Goal: Task Accomplishment & Management: Complete application form

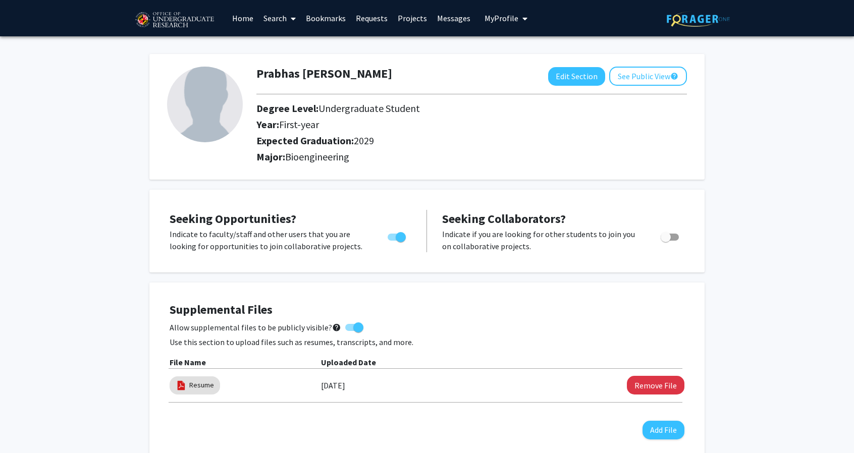
click at [379, 21] on link "Requests" at bounding box center [372, 18] width 42 height 35
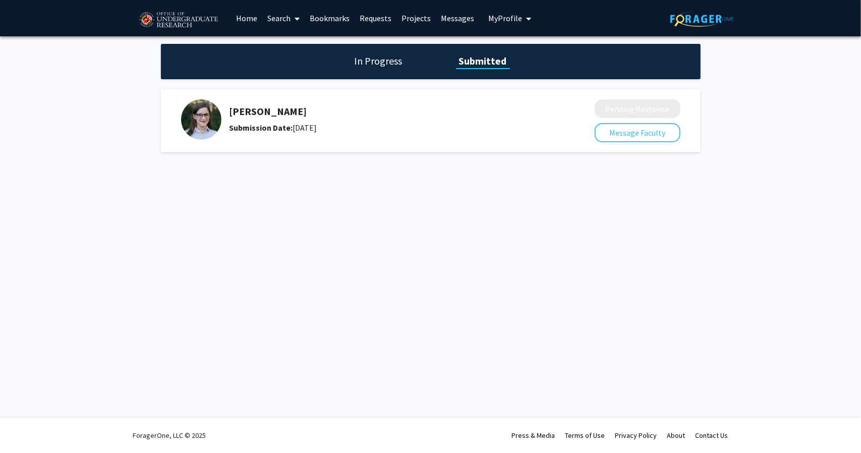
click at [247, 19] on link "Home" at bounding box center [246, 18] width 31 height 35
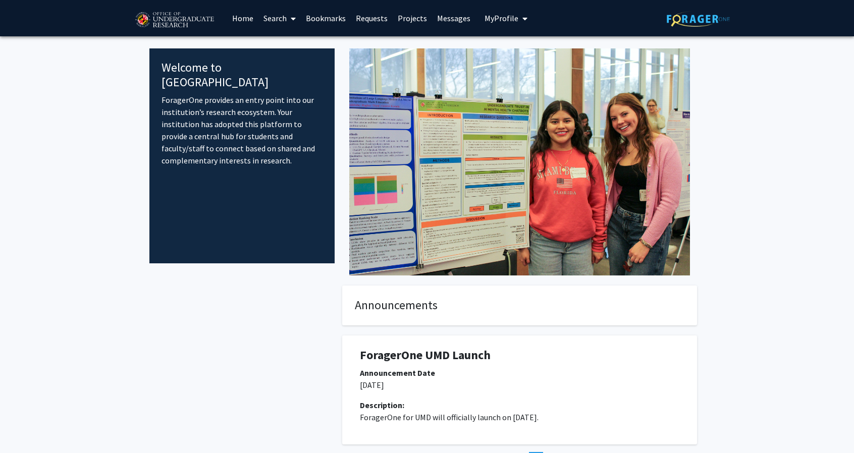
click at [288, 22] on span at bounding box center [291, 18] width 9 height 35
click at [301, 57] on span "Students" at bounding box center [289, 67] width 62 height 20
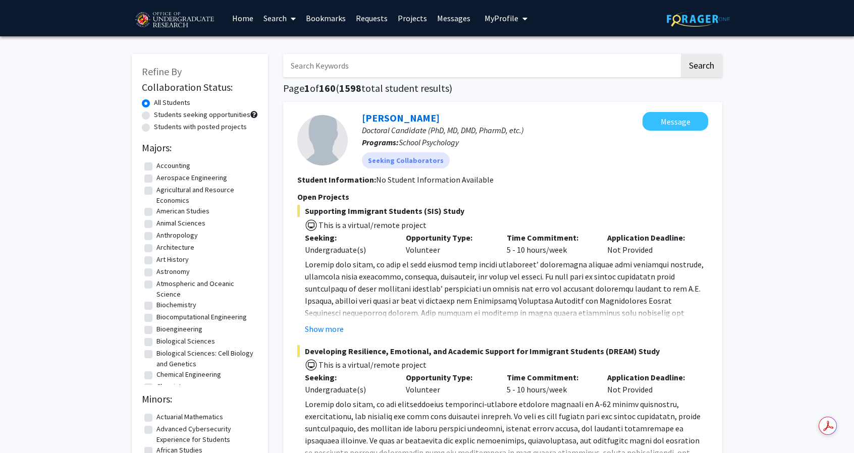
click at [278, 26] on link "Search" at bounding box center [279, 18] width 42 height 35
click at [290, 47] on span "Faculty/Staff" at bounding box center [295, 46] width 74 height 20
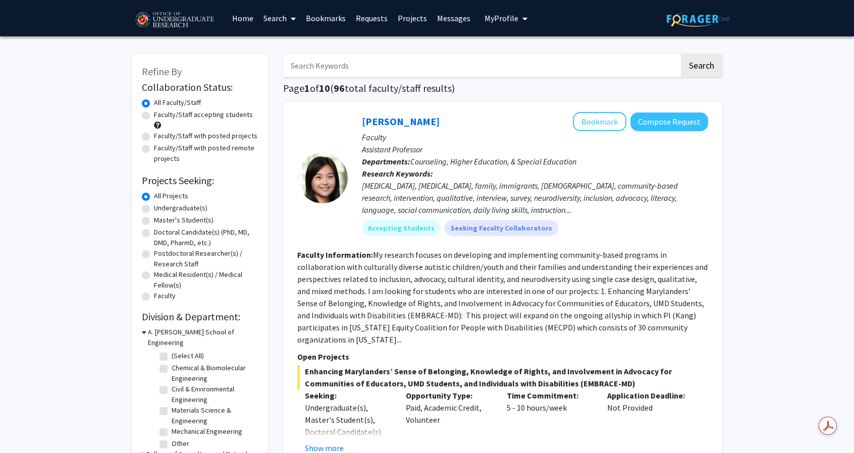
click at [154, 117] on label "Faculty/Staff accepting students" at bounding box center [203, 114] width 99 height 11
click at [154, 116] on input "Faculty/Staff accepting students" at bounding box center [157, 112] width 7 height 7
radio input "true"
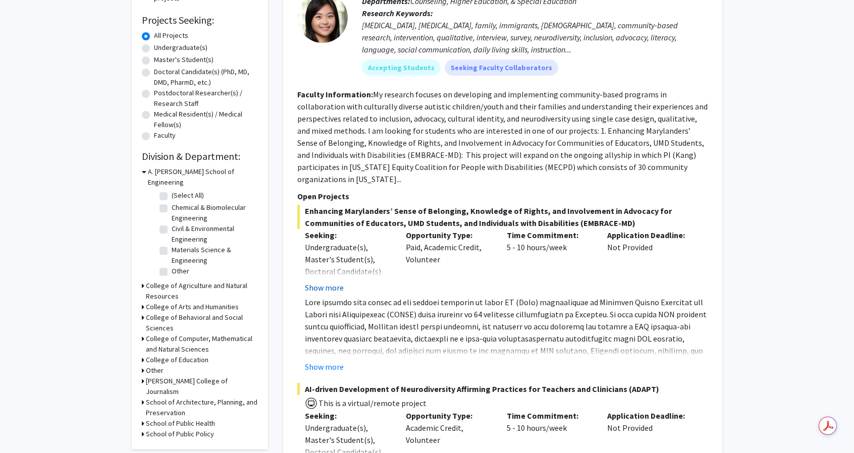
scroll to position [161, 0]
click at [172, 189] on label "(Select All)" at bounding box center [188, 194] width 32 height 11
click at [172, 189] on input "(Select All)" at bounding box center [175, 192] width 7 height 7
checkbox input "true"
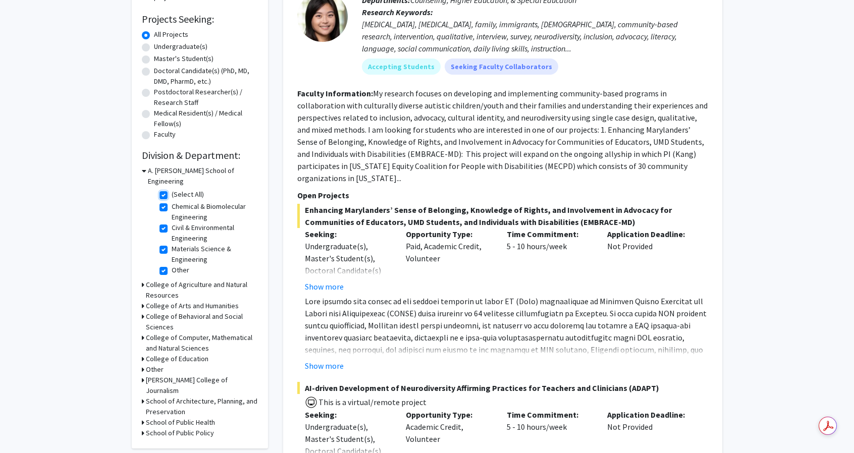
checkbox input "true"
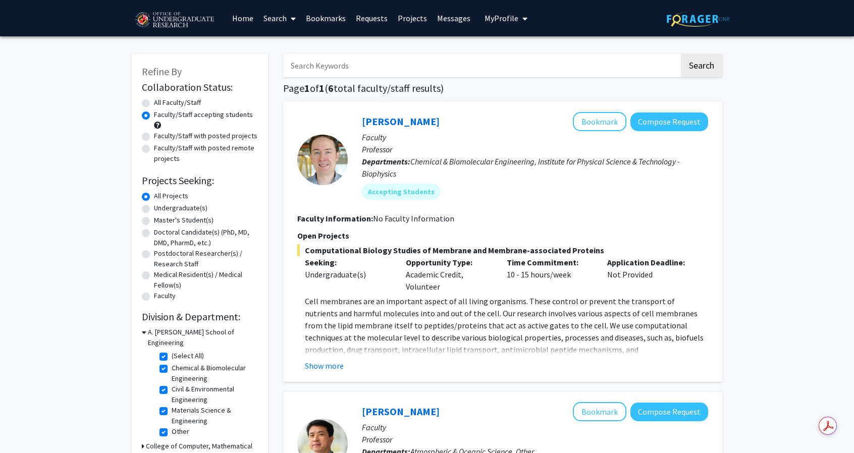
click at [172, 351] on label "(Select All)" at bounding box center [188, 356] width 32 height 11
click at [172, 351] on input "(Select All)" at bounding box center [175, 354] width 7 height 7
checkbox input "false"
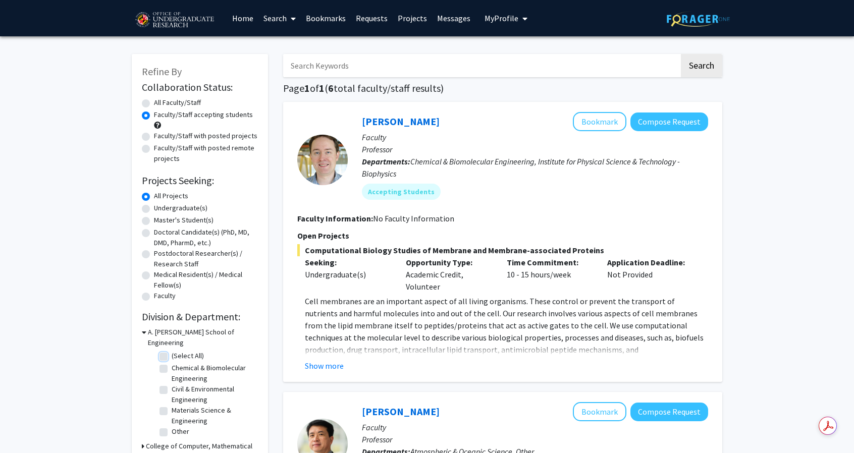
checkbox input "false"
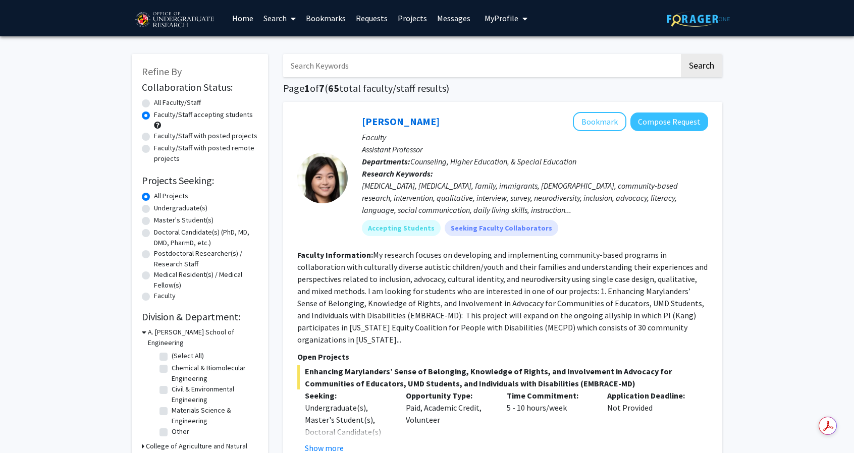
click at [154, 208] on label "Undergraduate(s)" at bounding box center [180, 208] width 53 height 11
click at [154, 208] on input "Undergraduate(s)" at bounding box center [157, 206] width 7 height 7
radio input "true"
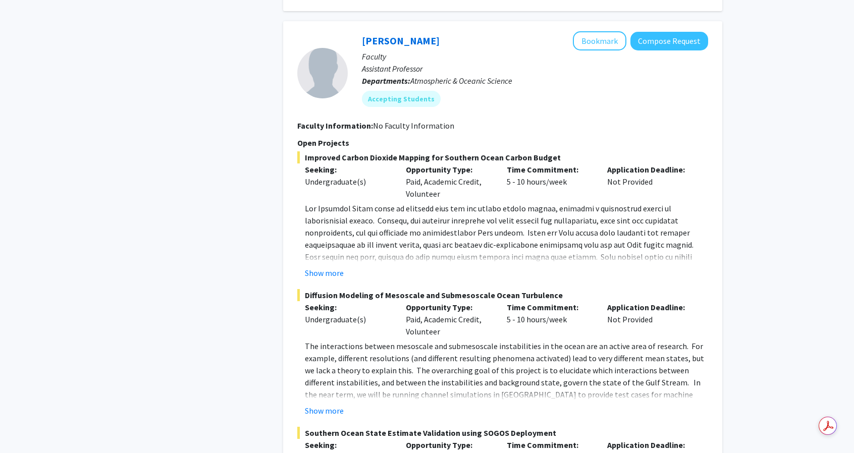
scroll to position [1257, 0]
click at [318, 271] on button "Show more" at bounding box center [324, 272] width 39 height 12
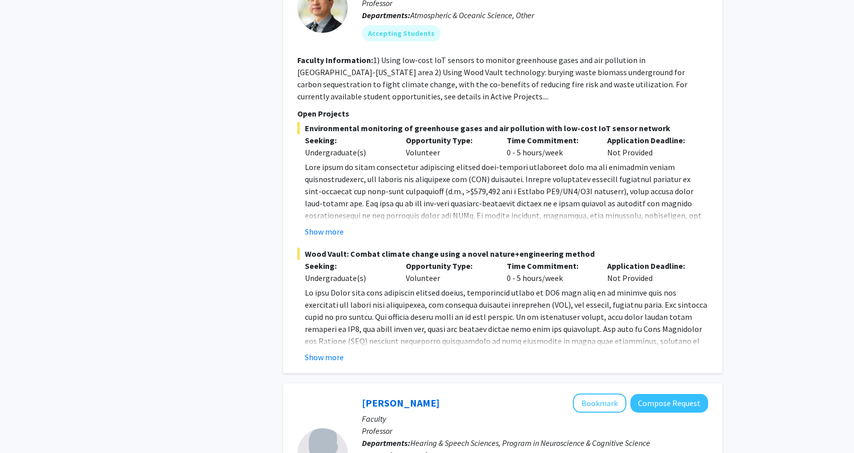
scroll to position [3197, 0]
click at [313, 350] on button "Show more" at bounding box center [324, 356] width 39 height 12
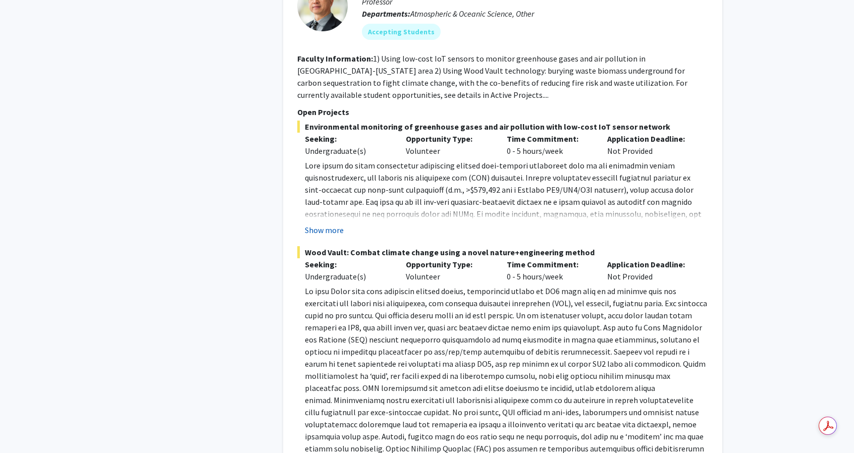
click at [330, 224] on button "Show more" at bounding box center [324, 230] width 39 height 12
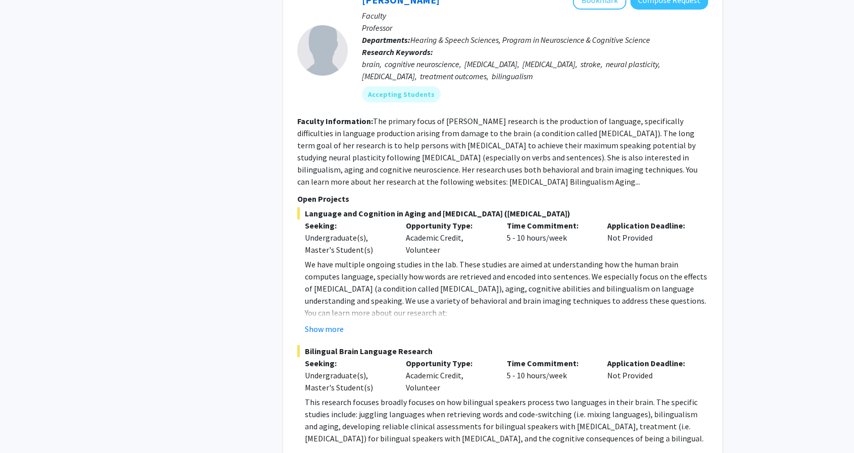
scroll to position [3926, 0]
click at [320, 292] on fg-project-list "Language and Cognition in Aging and Brain Damage (aphasia) Seeking: Undergradua…" at bounding box center [502, 339] width 411 height 265
click at [326, 322] on button "Show more" at bounding box center [324, 328] width 39 height 12
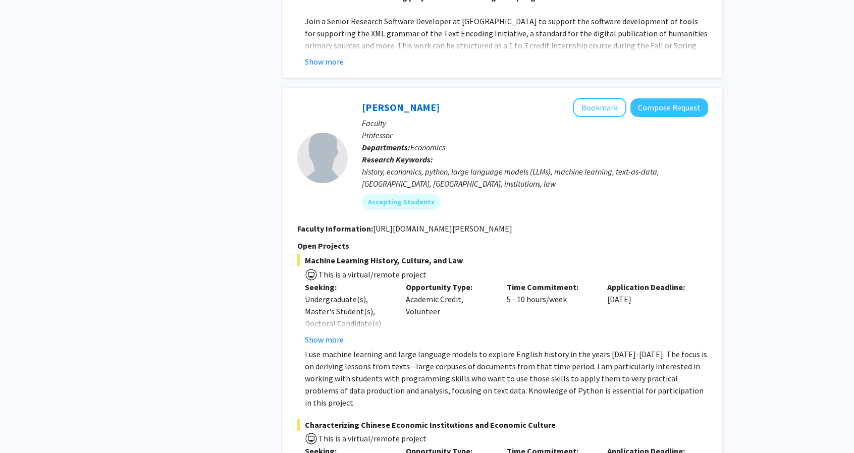
scroll to position [5080, 0]
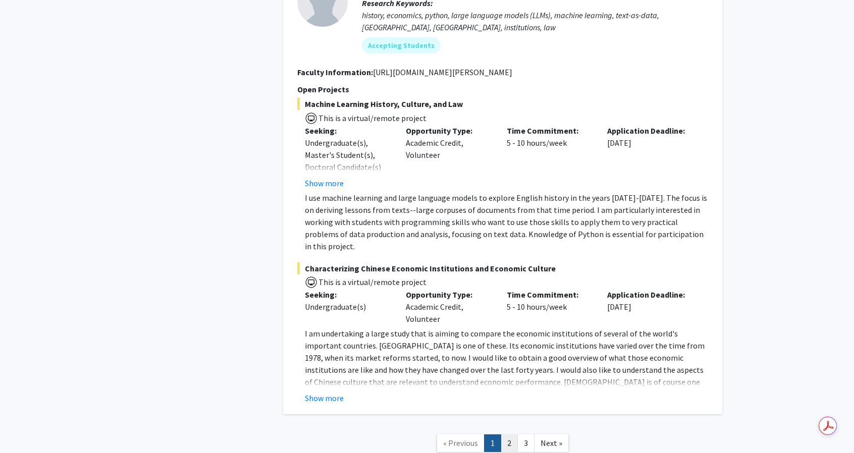
click at [508, 434] on link "2" at bounding box center [509, 443] width 17 height 18
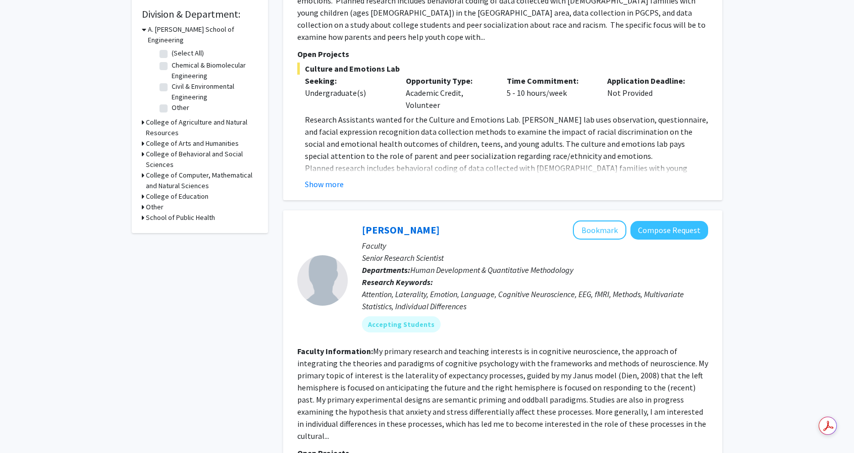
scroll to position [301, 0]
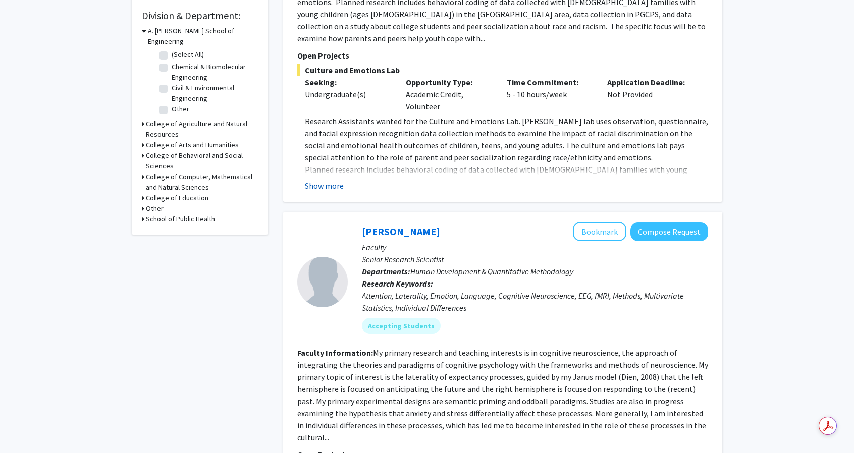
click at [322, 180] on button "Show more" at bounding box center [324, 186] width 39 height 12
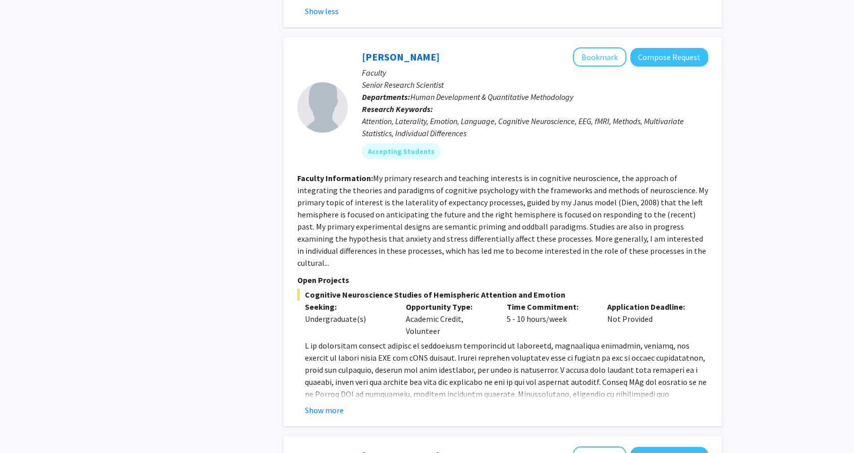
scroll to position [552, 0]
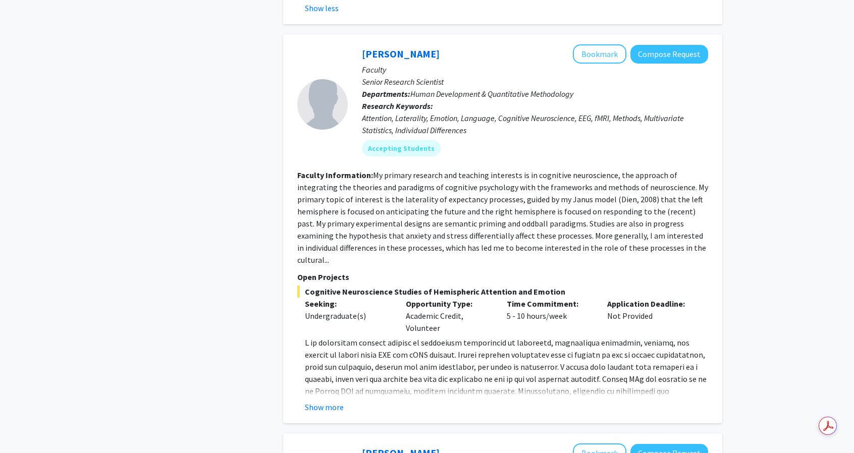
click at [327, 364] on fg-read-more "Show more" at bounding box center [502, 375] width 411 height 77
click at [326, 401] on button "Show more" at bounding box center [324, 407] width 39 height 12
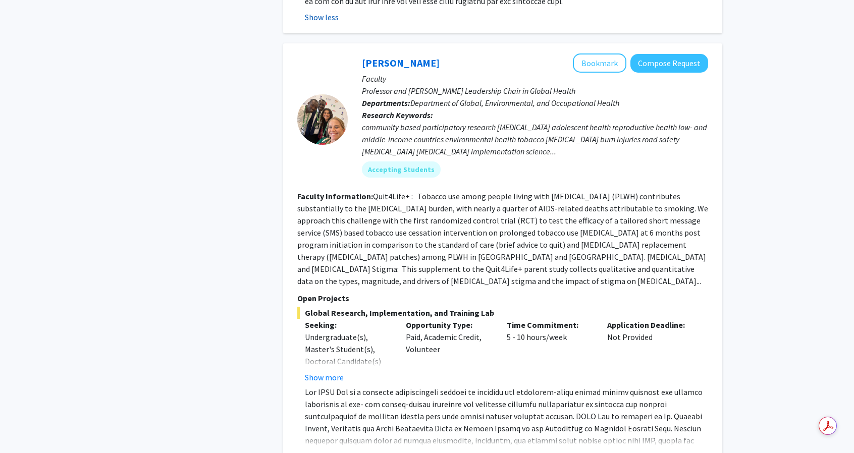
scroll to position [1011, 0]
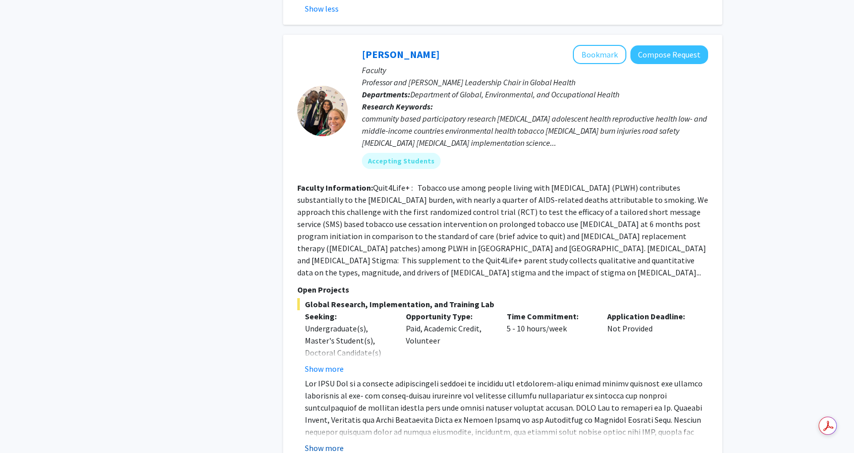
click at [325, 442] on button "Show more" at bounding box center [324, 448] width 39 height 12
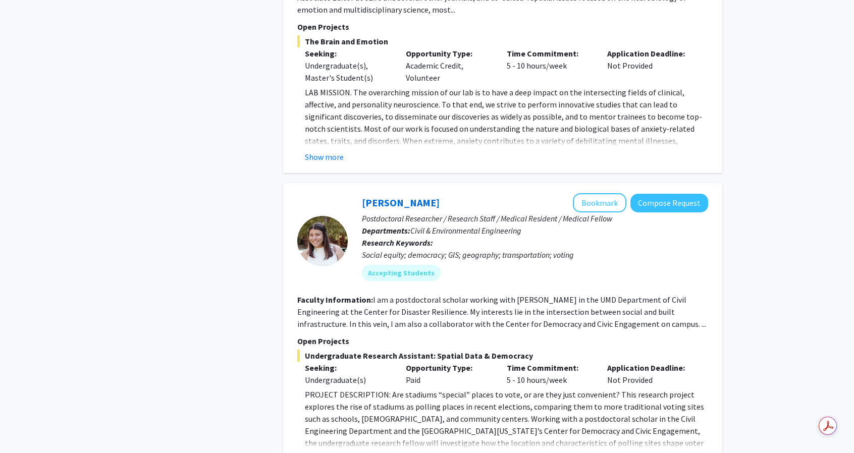
scroll to position [2048, 0]
click at [334, 453] on button "Show more" at bounding box center [324, 459] width 39 height 12
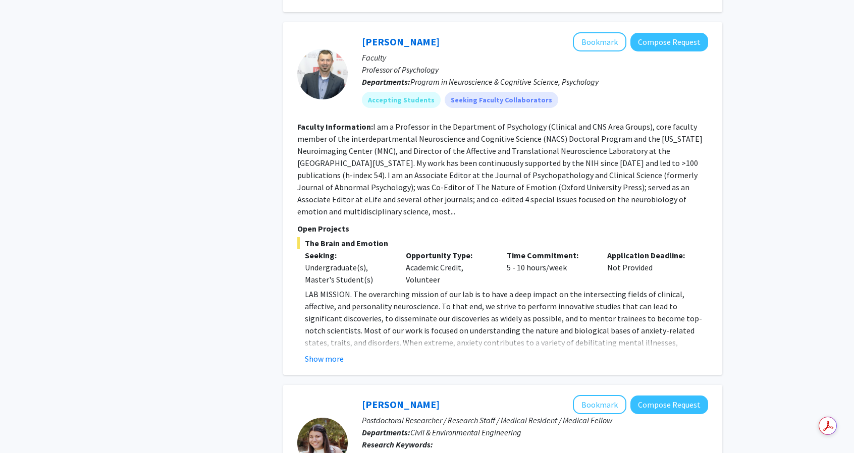
scroll to position [1836, 0]
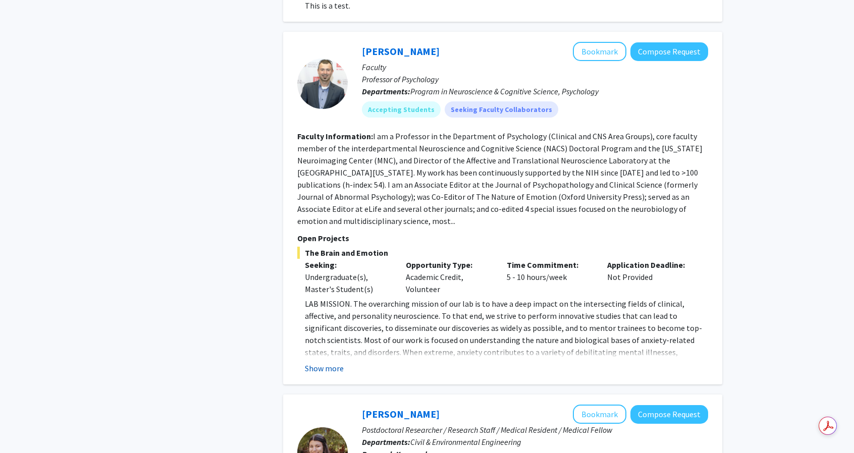
click at [342, 362] on button "Show more" at bounding box center [324, 368] width 39 height 12
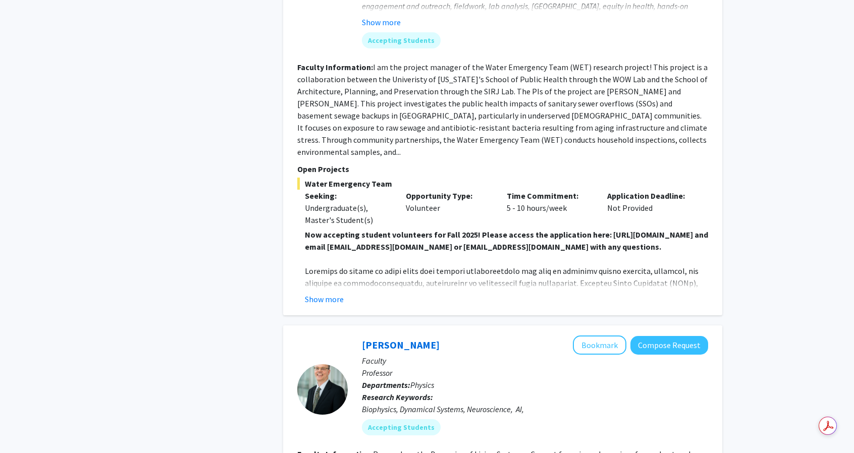
scroll to position [3952, 0]
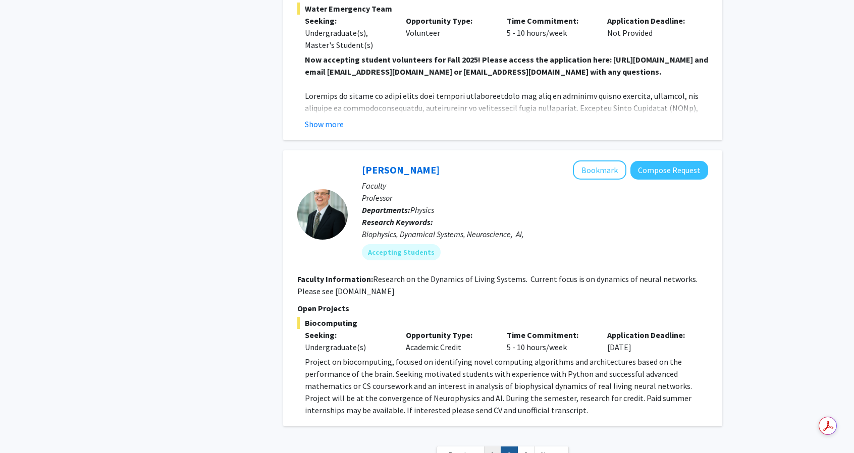
click at [493, 447] on link "1" at bounding box center [492, 456] width 17 height 18
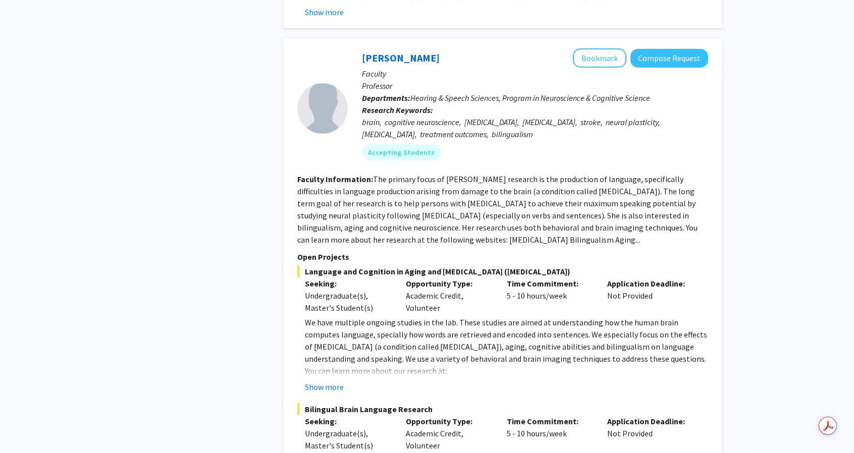
scroll to position [3480, 0]
click at [671, 48] on button "Compose Request" at bounding box center [669, 57] width 78 height 19
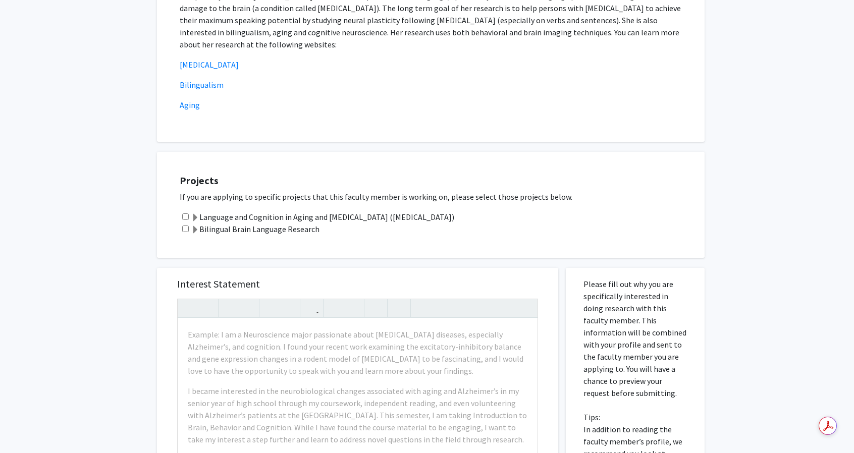
scroll to position [206, 0]
click at [187, 217] on input "checkbox" at bounding box center [185, 216] width 7 height 7
checkbox input "true"
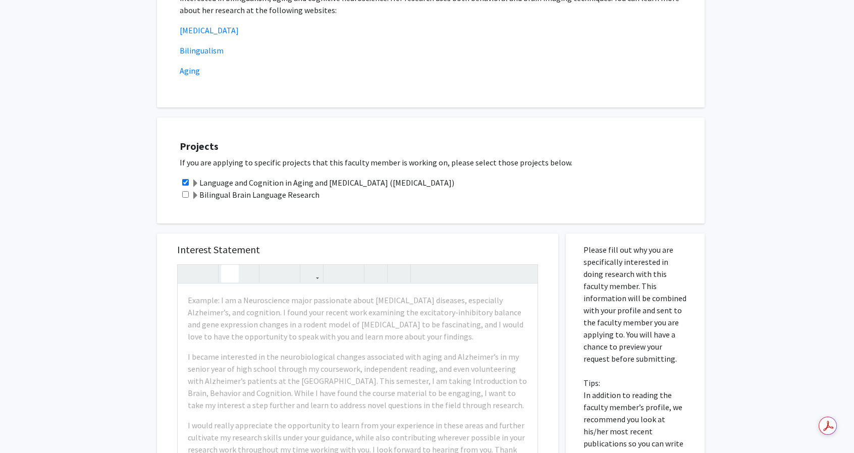
scroll to position [272, 0]
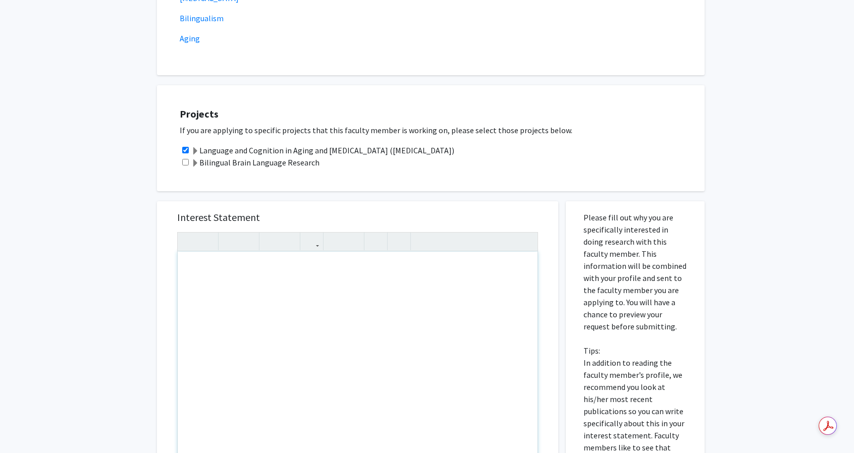
click at [235, 263] on div "Note to users with screen readers: Please press Alt+0 or Option+0 to deactivate…" at bounding box center [358, 368] width 360 height 232
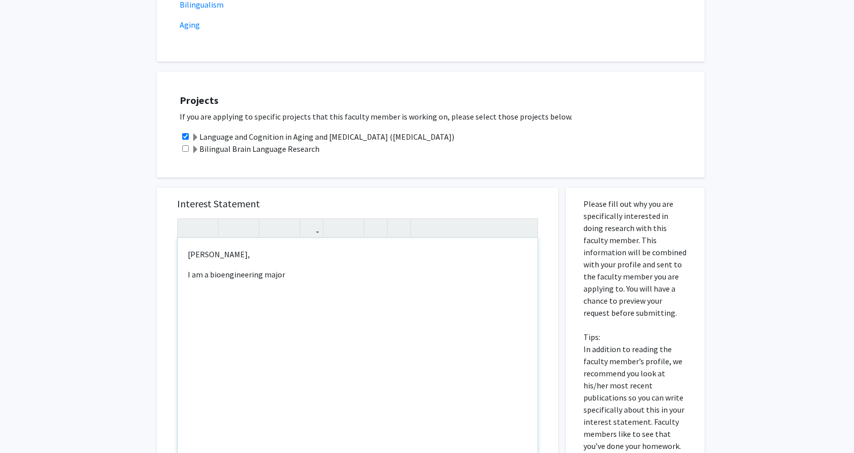
scroll to position [285, 0]
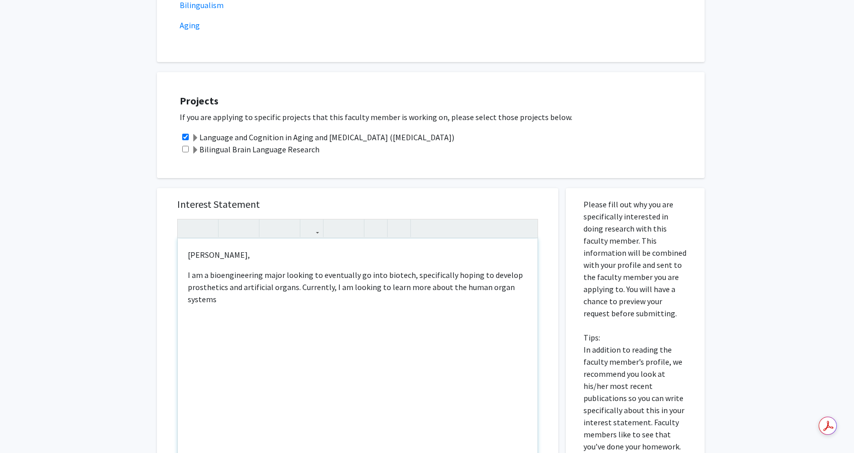
click at [457, 290] on p "I am a bioengineering major looking to eventually go into biotech, specifically…" at bounding box center [358, 287] width 340 height 36
click at [531, 289] on div "Dr. Faroqi-Shah, I am a bioengineering major looking to eventually go into biot…" at bounding box center [358, 355] width 360 height 232
click at [426, 300] on p "I am a bioengineering major looking to eventually go into biotech, specifically…" at bounding box center [358, 293] width 340 height 48
click at [484, 300] on p "I am a bioengineering major looking to eventually go into biotech, specifically…" at bounding box center [358, 293] width 340 height 48
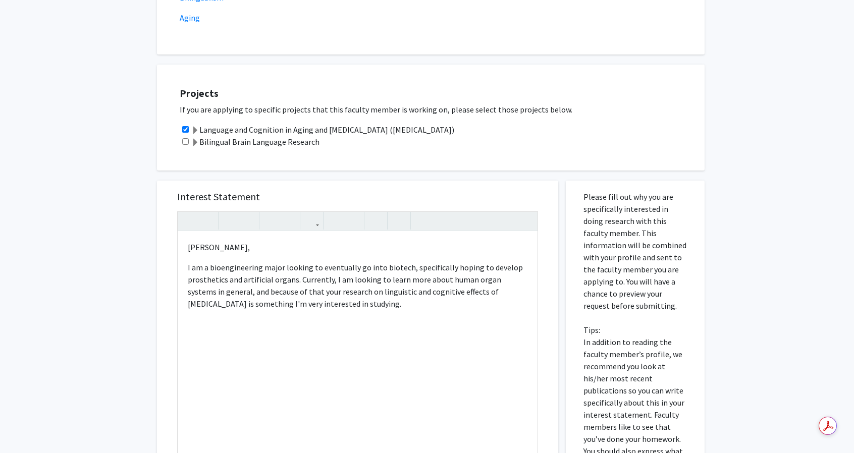
scroll to position [294, 0]
click at [410, 313] on div "Dr. Faroqi-Shah, I am a bioengineering major looking to eventually go into biot…" at bounding box center [358, 346] width 360 height 232
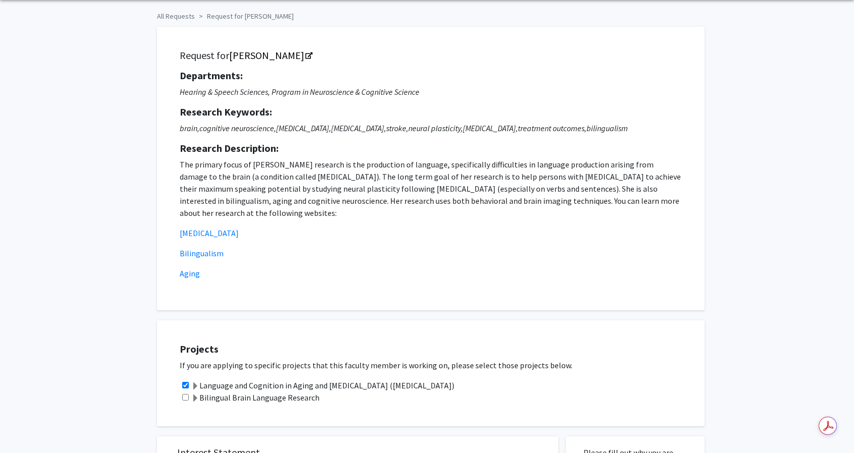
scroll to position [0, 0]
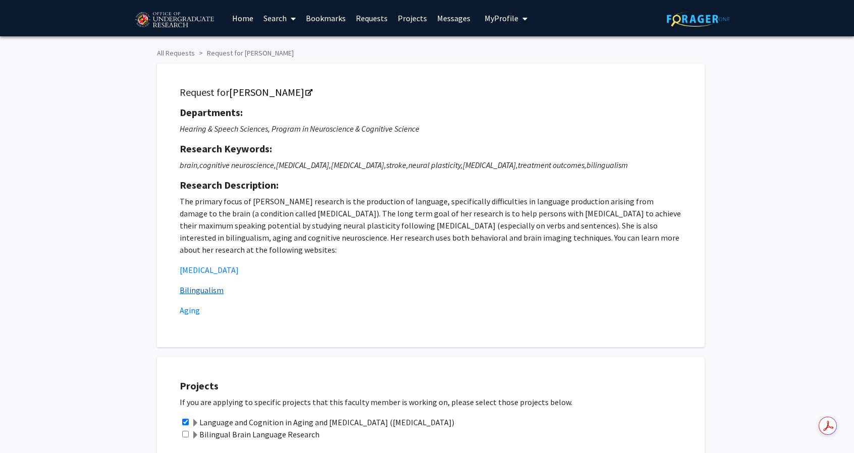
click at [215, 288] on link "Bilingualism" at bounding box center [202, 290] width 44 height 10
click at [311, 91] on link "[PERSON_NAME]" at bounding box center [270, 92] width 82 height 13
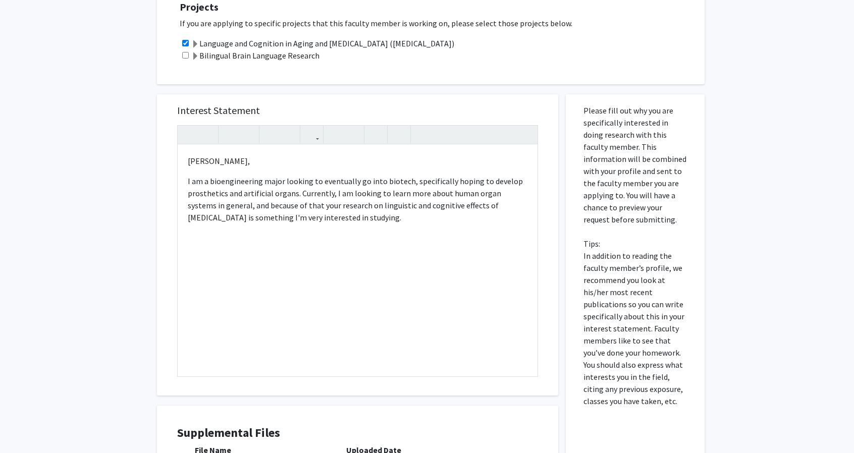
scroll to position [371, 0]
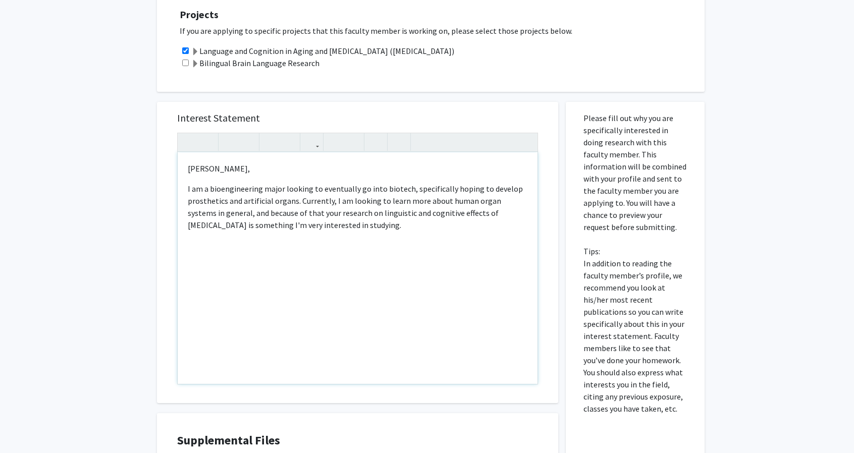
click at [346, 230] on p "I am a bioengineering major looking to eventually go into biotech, specifically…" at bounding box center [358, 207] width 340 height 48
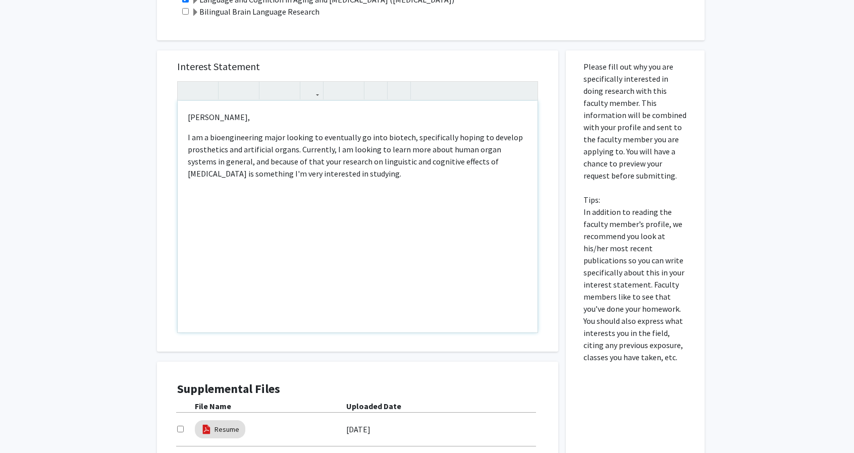
scroll to position [422, 0]
click at [212, 183] on p "I am a bioengineering major looking to eventually go into biotech, specifically…" at bounding box center [358, 162] width 340 height 61
click at [212, 184] on p "I am a bioengineering major looking to eventually go into biotech, specifically…" at bounding box center [358, 162] width 340 height 61
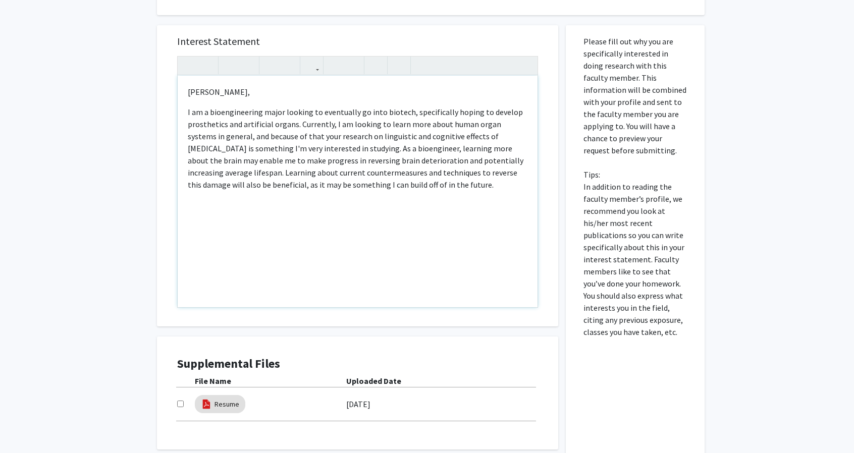
scroll to position [449, 0]
type textarea "<p>Dr. Faroqi-Shah,</p><p>I am a bioengineering major looking to eventually go …"
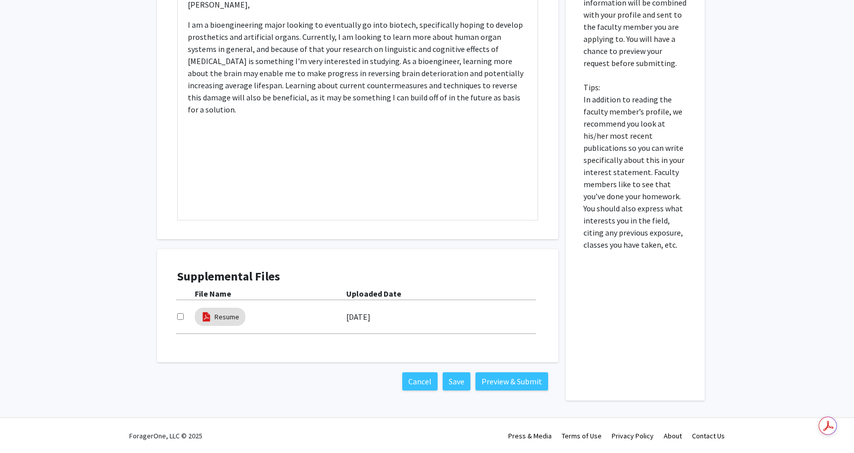
click at [184, 317] on div at bounding box center [186, 317] width 18 height 12
click at [180, 317] on input "checkbox" at bounding box center [180, 316] width 7 height 7
checkbox input "true"
click at [473, 104] on div "Dr. Faroqi-Shah, I am a bioengineering major looking to eventually go into biot…" at bounding box center [358, 104] width 360 height 232
type textarea "<p>Dr. Faroqi-Shah,</p><p>I am a bioengineering major looking to eventually go …"
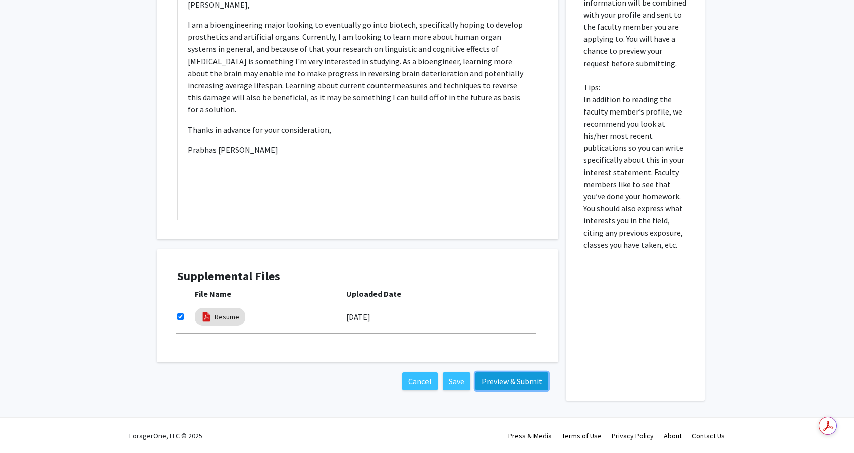
click at [477, 383] on button "Preview & Submit" at bounding box center [511, 381] width 73 height 18
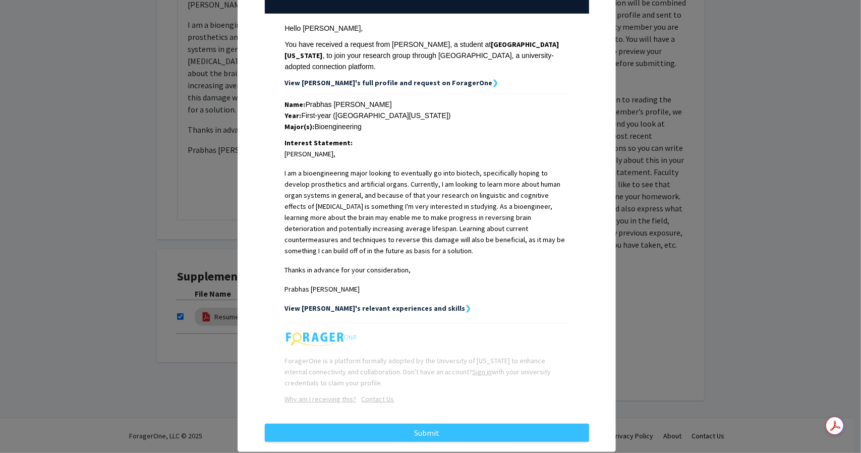
scroll to position [150, 0]
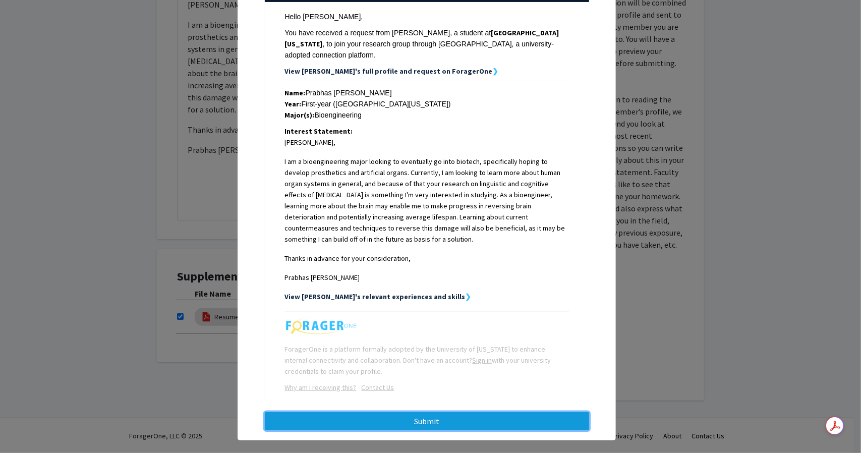
click at [429, 412] on button "Submit" at bounding box center [427, 421] width 324 height 18
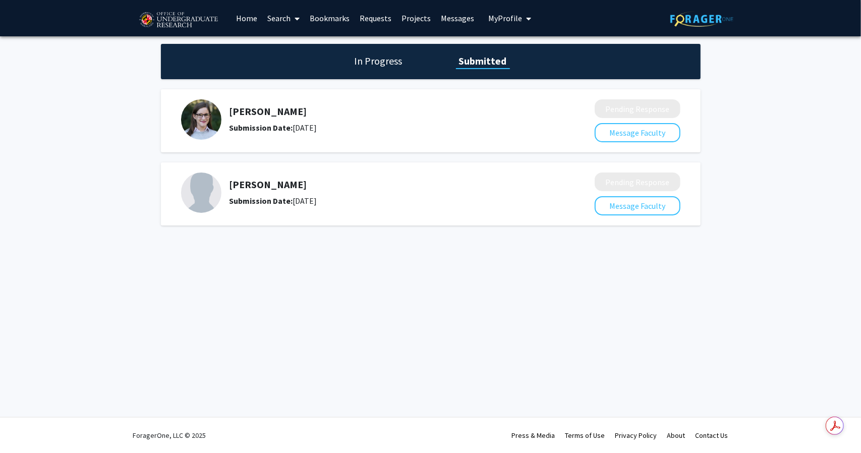
click at [395, 57] on h1 "In Progress" at bounding box center [379, 61] width 54 height 14
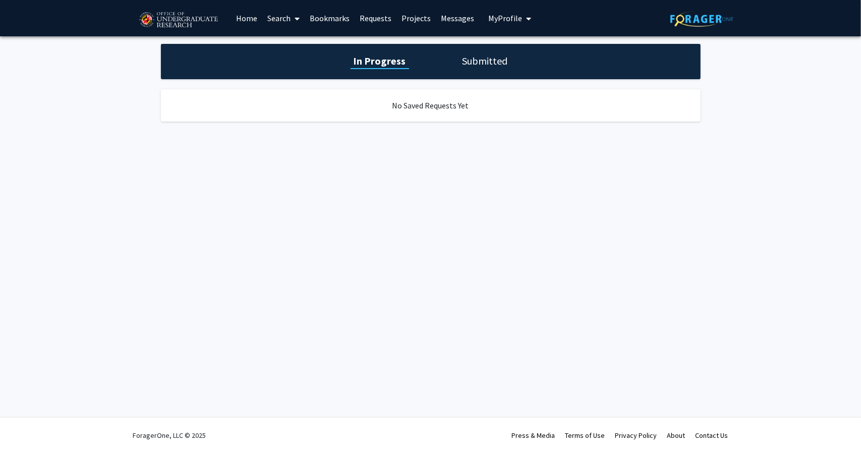
click at [469, 62] on h1 "Submitted" at bounding box center [485, 61] width 51 height 14
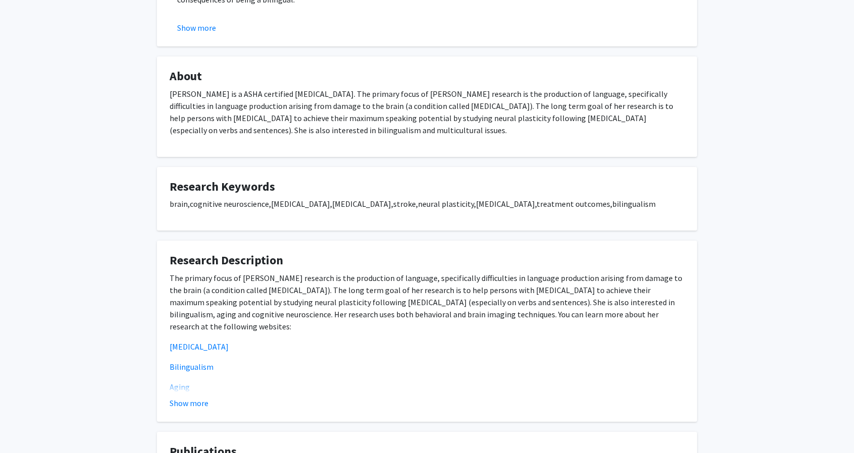
scroll to position [447, 0]
